Goal: Obtain resource: Obtain resource

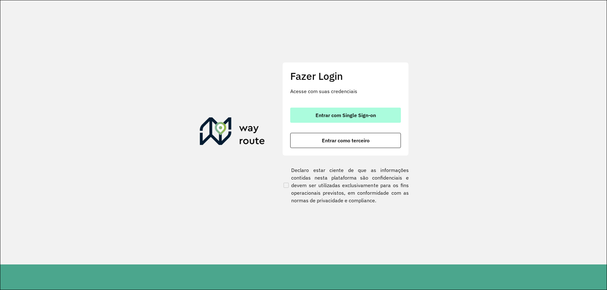
drag, startPoint x: 376, startPoint y: 110, endPoint x: 380, endPoint y: 109, distance: 3.6
click at [380, 109] on button "Entrar com Single Sign-on" at bounding box center [345, 115] width 111 height 15
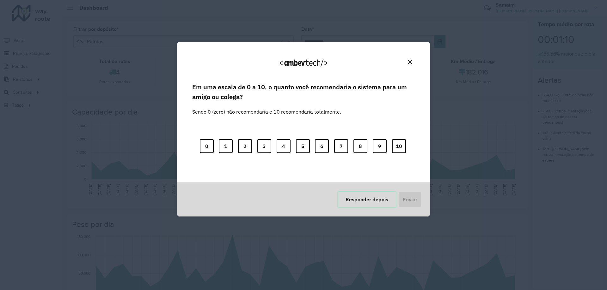
click at [354, 200] on button "Responder depois" at bounding box center [366, 199] width 59 height 16
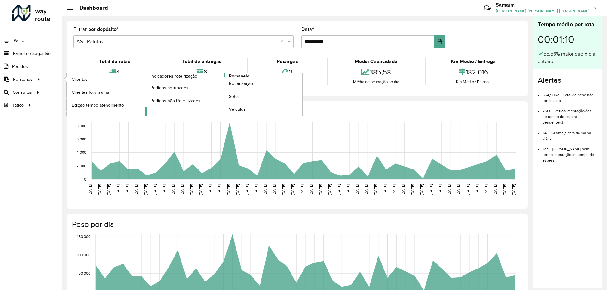
click at [228, 74] on link "Romaneio" at bounding box center [223, 94] width 157 height 43
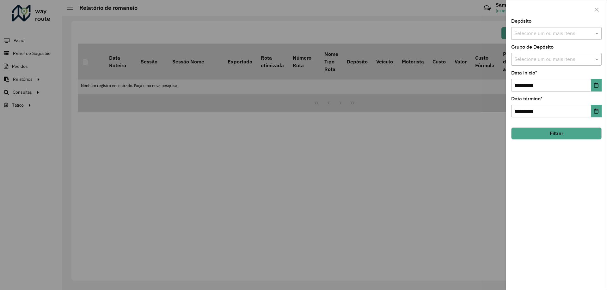
click at [592, 94] on div "**********" at bounding box center [556, 154] width 100 height 271
click at [596, 91] on button "Choose Date" at bounding box center [596, 85] width 10 height 13
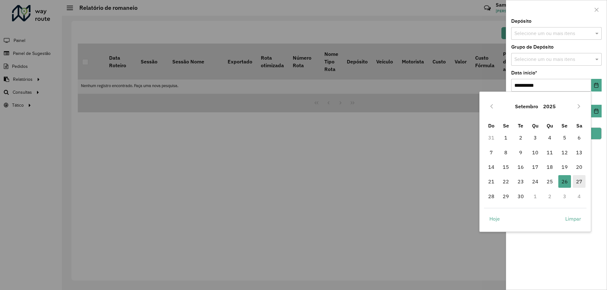
click at [581, 181] on span "27" at bounding box center [578, 181] width 13 height 13
type input "**********"
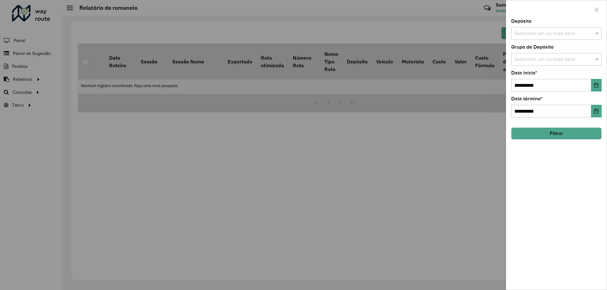
click at [567, 138] on button "Filtrar" at bounding box center [556, 134] width 90 height 12
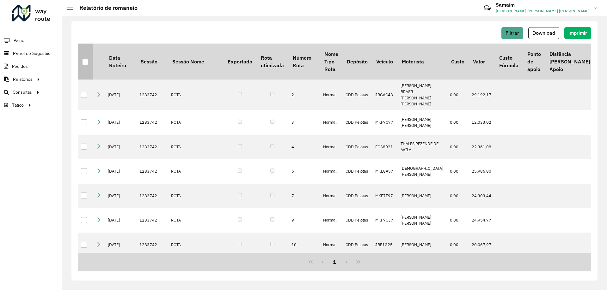
click at [88, 61] on div at bounding box center [85, 62] width 6 height 6
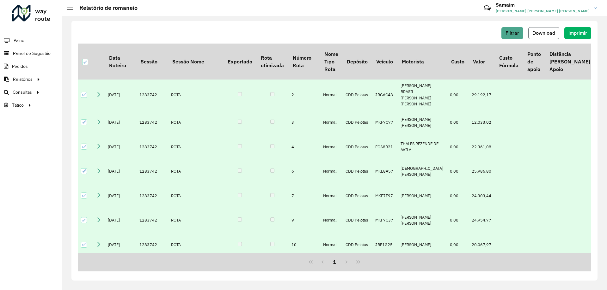
click at [543, 31] on span "Download" at bounding box center [543, 32] width 23 height 5
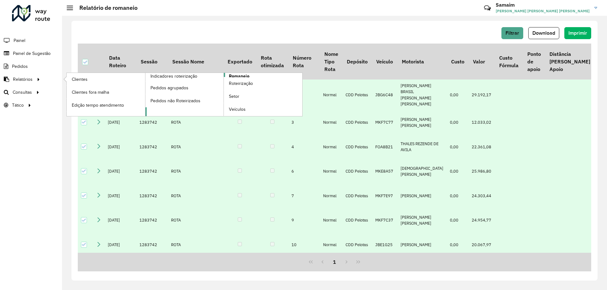
click at [232, 75] on span "Romaneio" at bounding box center [239, 76] width 21 height 7
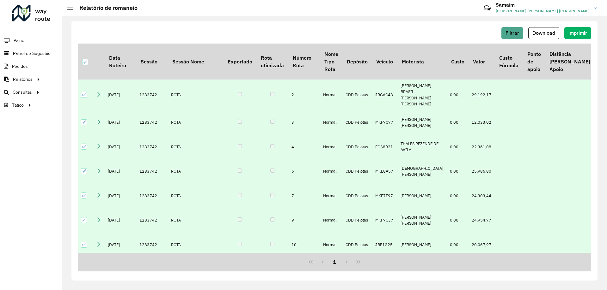
click at [35, 20] on div at bounding box center [31, 13] width 38 height 16
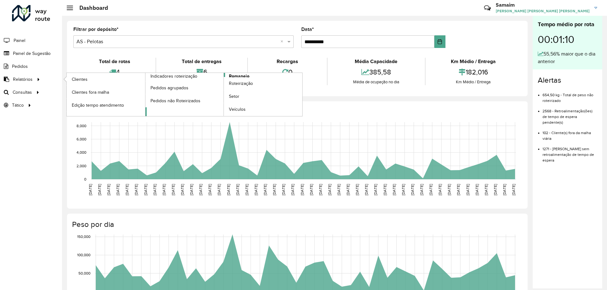
click at [251, 76] on link "Romaneio" at bounding box center [223, 94] width 157 height 43
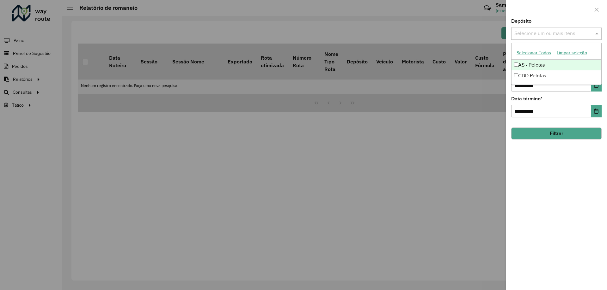
click at [546, 32] on input "text" at bounding box center [552, 34] width 81 height 8
click at [534, 53] on button "Selecionar Todos" at bounding box center [533, 53] width 40 height 10
click at [535, 22] on div "Depósito Selecione um ou mais itens AS - Pelotas × CDD Pelotas × ×" at bounding box center [556, 29] width 90 height 21
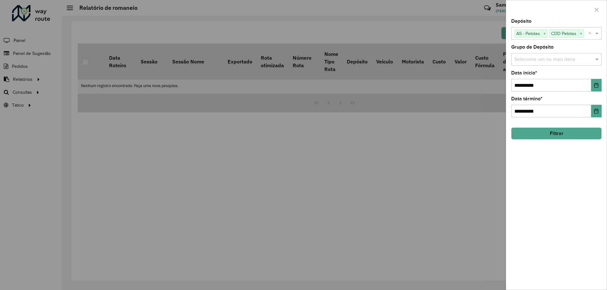
click at [539, 60] on input "text" at bounding box center [552, 60] width 81 height 8
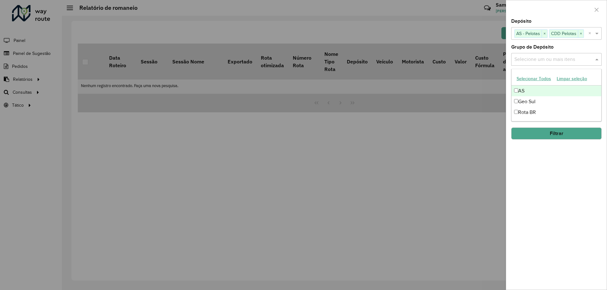
click at [534, 77] on button "Selecionar Todos" at bounding box center [533, 79] width 40 height 10
click at [550, 44] on label "Grupo de Depósito" at bounding box center [532, 47] width 42 height 8
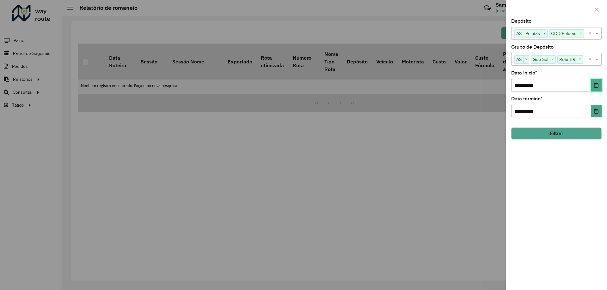
click at [595, 84] on icon "Choose Date" at bounding box center [596, 85] width 4 height 5
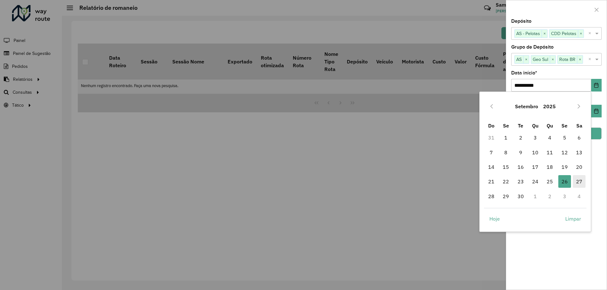
click at [573, 180] on span "27" at bounding box center [578, 181] width 13 height 13
type input "**********"
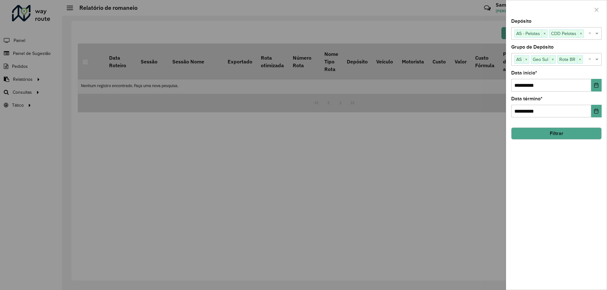
click at [560, 130] on button "Filtrar" at bounding box center [556, 134] width 90 height 12
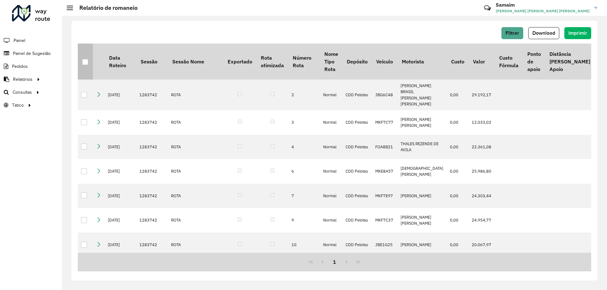
click at [88, 59] on div at bounding box center [85, 62] width 6 height 6
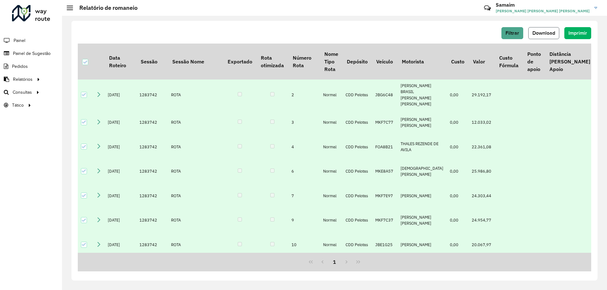
click at [544, 32] on span "Download" at bounding box center [543, 32] width 23 height 5
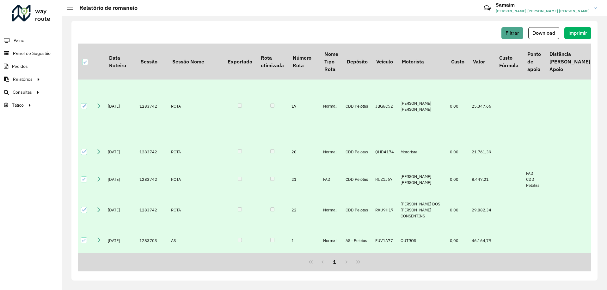
scroll to position [369, 0]
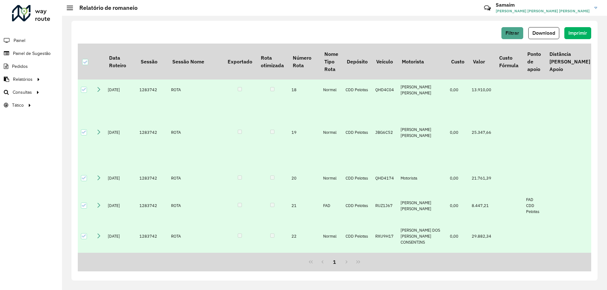
click at [17, 14] on div at bounding box center [31, 13] width 38 height 16
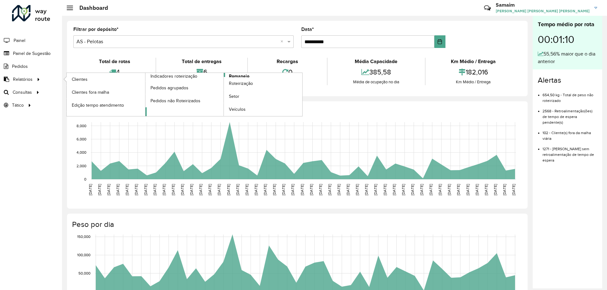
click at [240, 74] on span "Romaneio" at bounding box center [239, 76] width 21 height 7
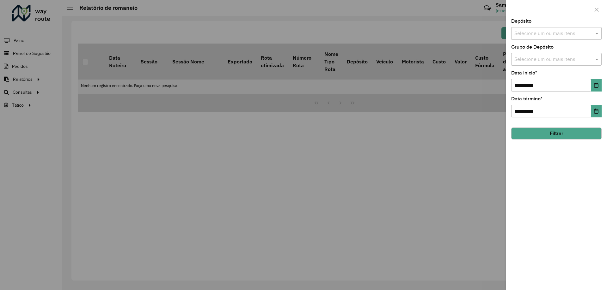
click at [542, 37] on input "text" at bounding box center [552, 34] width 81 height 8
click at [532, 62] on div "AS - Pelotas" at bounding box center [556, 65] width 90 height 11
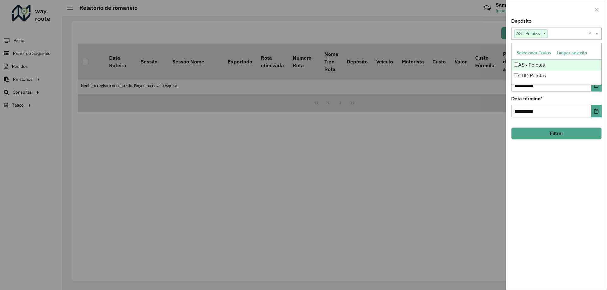
click at [533, 55] on button "Selecionar Todos" at bounding box center [533, 53] width 40 height 10
click at [539, 16] on div at bounding box center [556, 9] width 100 height 19
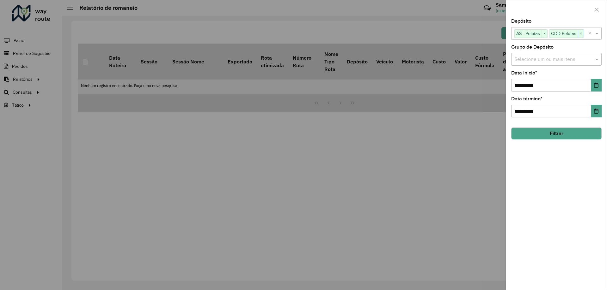
click at [540, 54] on div "Selecione um ou mais itens" at bounding box center [556, 59] width 90 height 13
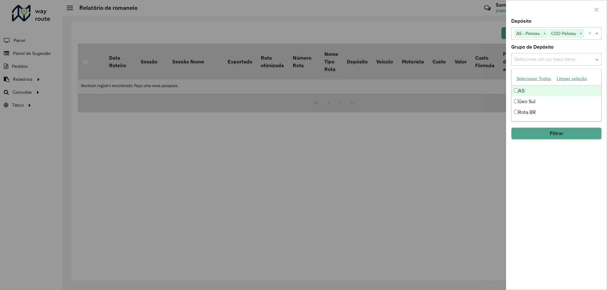
click at [534, 79] on button "Selecionar Todos" at bounding box center [533, 79] width 40 height 10
click at [565, 46] on div "Grupo de Depósito Selecione um ou mais itens AS × Geo Sul × Rota BR × ×" at bounding box center [556, 55] width 90 height 21
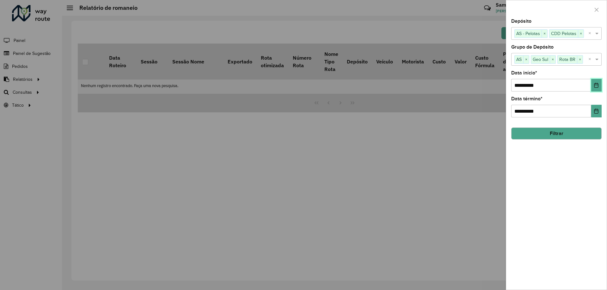
drag, startPoint x: 596, startPoint y: 84, endPoint x: 591, endPoint y: 85, distance: 4.8
click at [596, 84] on icon "Choose Date" at bounding box center [595, 85] width 5 height 5
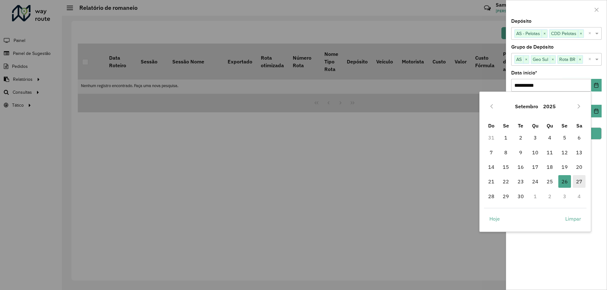
click at [582, 182] on span "27" at bounding box center [578, 181] width 13 height 13
type input "**********"
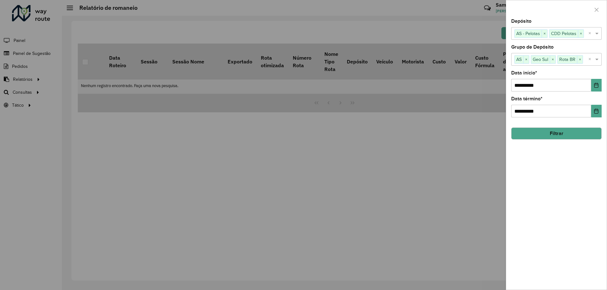
click at [537, 136] on button "Filtrar" at bounding box center [556, 134] width 90 height 12
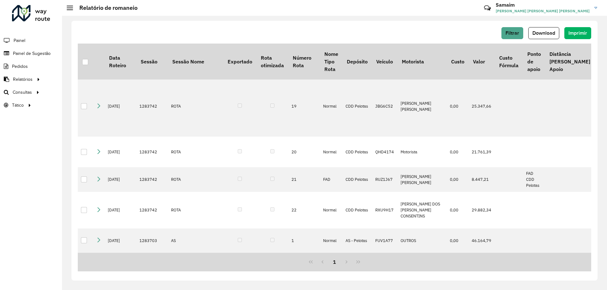
scroll to position [464, 0]
drag, startPoint x: 423, startPoint y: 28, endPoint x: 381, endPoint y: 46, distance: 45.7
click at [423, 28] on div "Filtrar Download Imprimir" at bounding box center [334, 33] width 513 height 12
